Goal: Check status: Check status

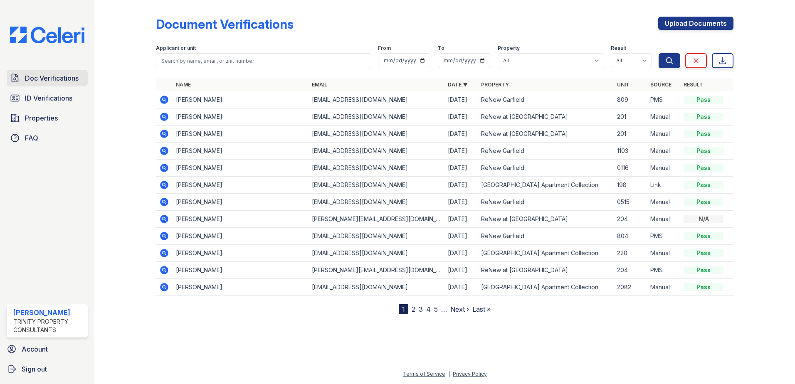
click at [53, 81] on span "Doc Verifications" at bounding box center [52, 78] width 54 height 10
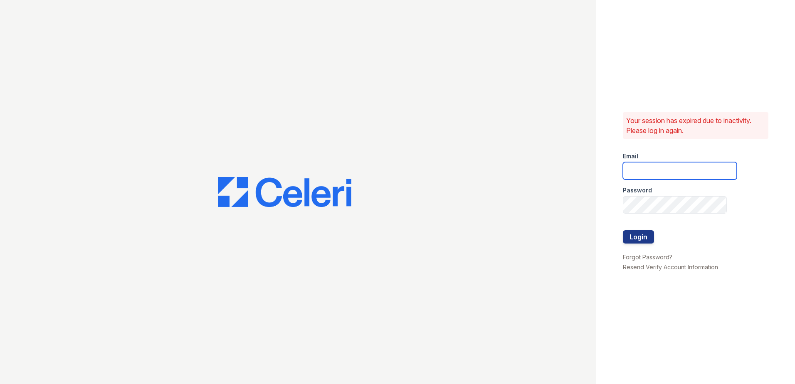
type input "sjimenez@trinity-pm.com"
click at [633, 237] on button "Login" at bounding box center [638, 236] width 31 height 13
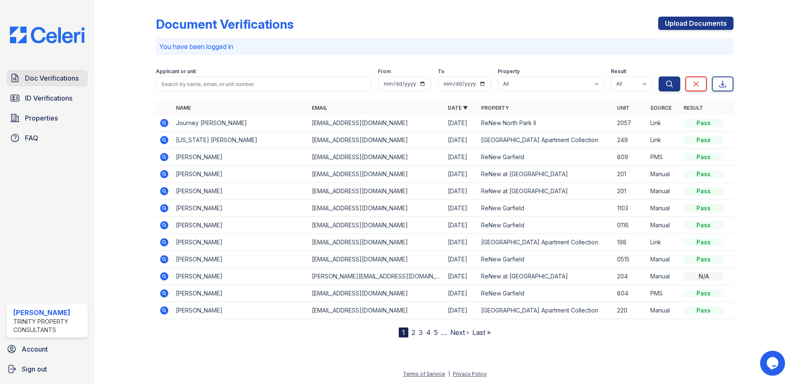
click at [64, 75] on span "Doc Verifications" at bounding box center [52, 78] width 54 height 10
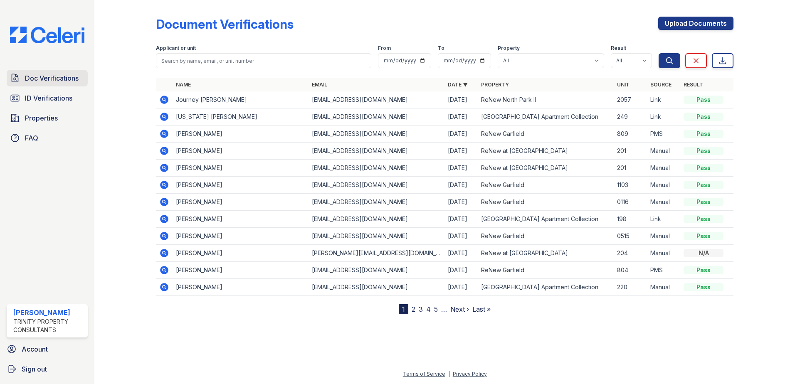
click at [44, 73] on span "Doc Verifications" at bounding box center [52, 78] width 54 height 10
click at [165, 117] on icon at bounding box center [164, 117] width 10 height 10
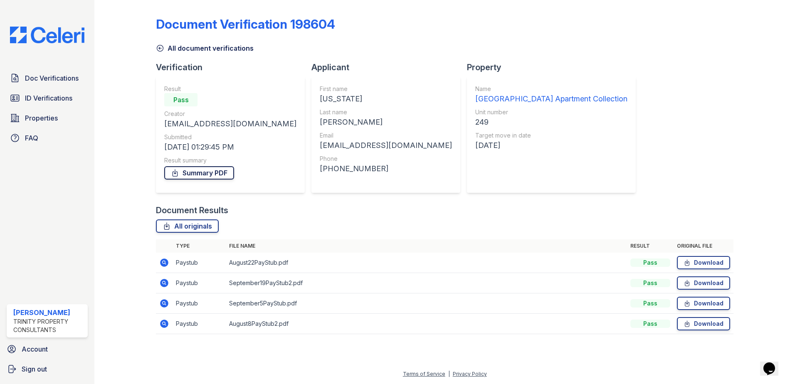
click at [193, 174] on link "Summary PDF" at bounding box center [199, 172] width 70 height 13
click at [64, 82] on span "Doc Verifications" at bounding box center [52, 78] width 54 height 10
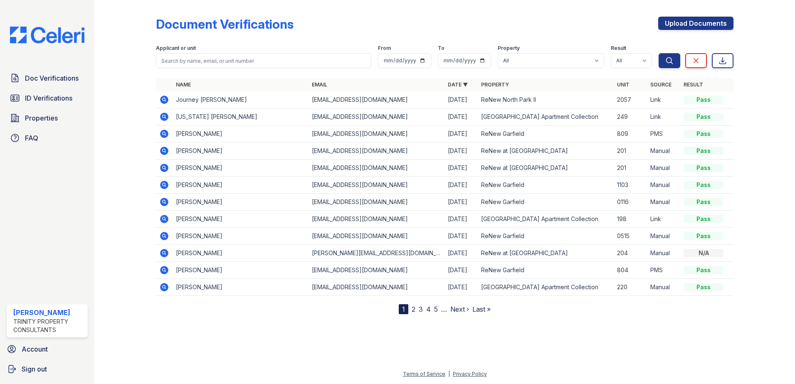
click at [161, 220] on icon at bounding box center [164, 219] width 8 height 8
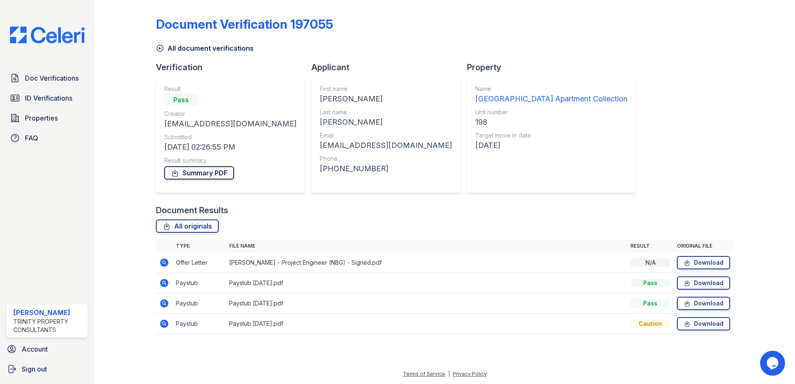
click at [212, 175] on link "Summary PDF" at bounding box center [199, 172] width 70 height 13
click at [40, 94] on span "ID Verifications" at bounding box center [48, 98] width 47 height 10
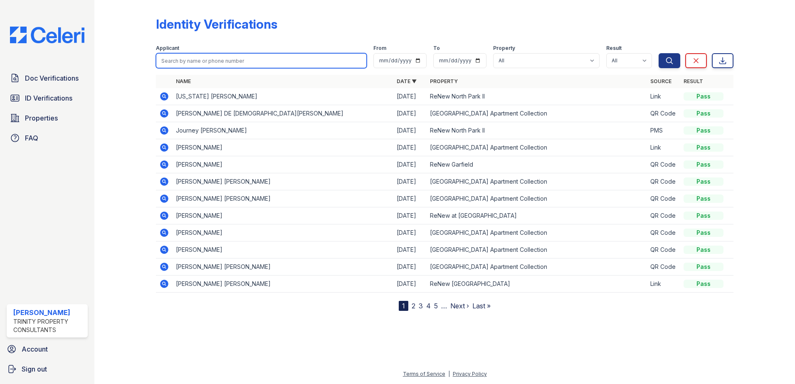
click at [202, 59] on input "search" at bounding box center [261, 60] width 211 height 15
type input "ethan"
click at [658, 53] on button "Search" at bounding box center [669, 60] width 22 height 15
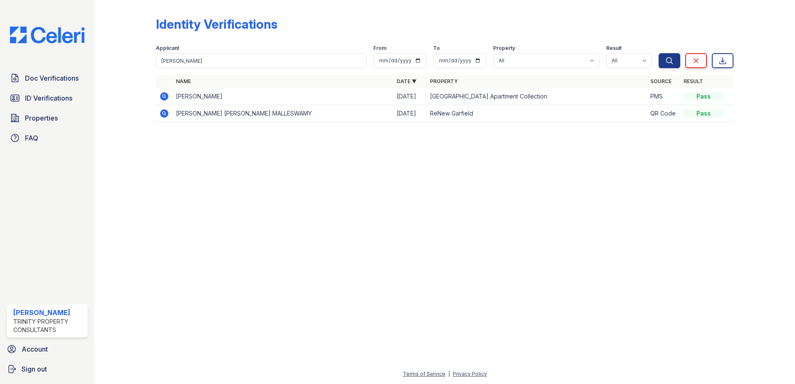
click at [165, 95] on icon at bounding box center [164, 96] width 10 height 10
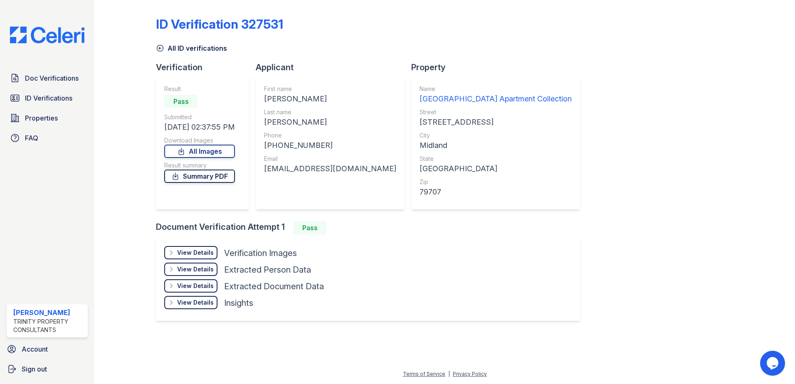
click at [196, 177] on link "Summary PDF" at bounding box center [199, 176] width 71 height 13
click at [52, 80] on span "Doc Verifications" at bounding box center [52, 78] width 54 height 10
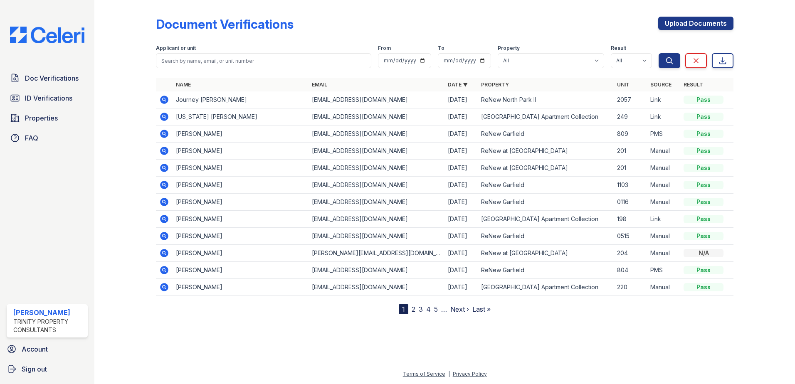
click at [165, 116] on icon at bounding box center [164, 117] width 10 height 10
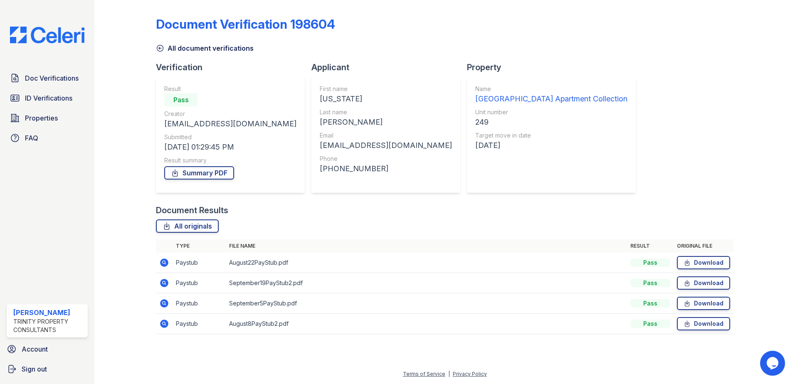
drag, startPoint x: 208, startPoint y: 168, endPoint x: 199, endPoint y: 162, distance: 11.4
click at [208, 168] on link "Summary PDF" at bounding box center [199, 172] width 70 height 13
click at [59, 79] on span "Doc Verifications" at bounding box center [52, 78] width 54 height 10
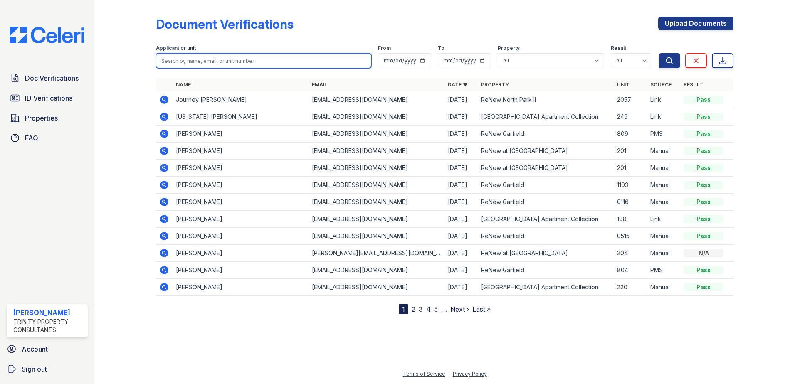
click at [199, 62] on input "search" at bounding box center [263, 60] width 215 height 15
click at [124, 209] on div at bounding box center [132, 158] width 48 height 311
click at [192, 60] on input "search" at bounding box center [263, 60] width 215 height 15
type input "victor"
click at [658, 53] on button "Search" at bounding box center [669, 60] width 22 height 15
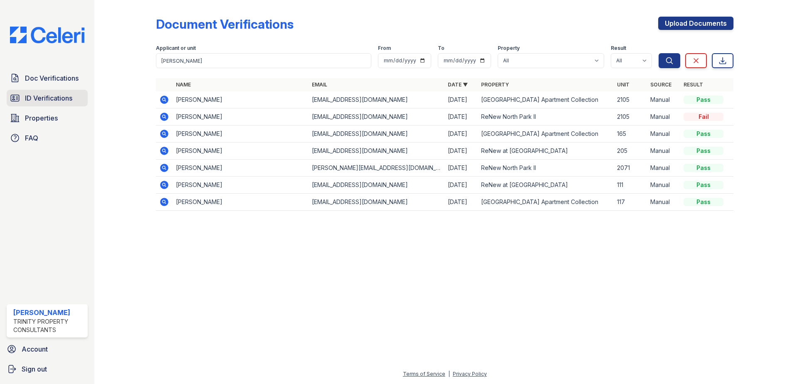
click at [54, 98] on span "ID Verifications" at bounding box center [48, 98] width 47 height 10
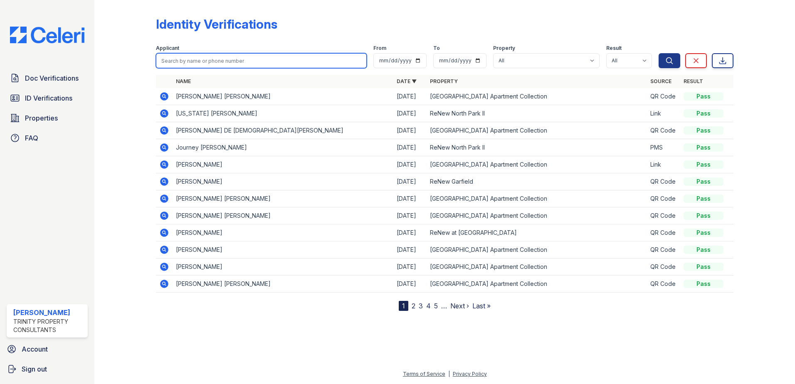
click at [202, 62] on input "search" at bounding box center [261, 60] width 211 height 15
